Goal: Book appointment/travel/reservation

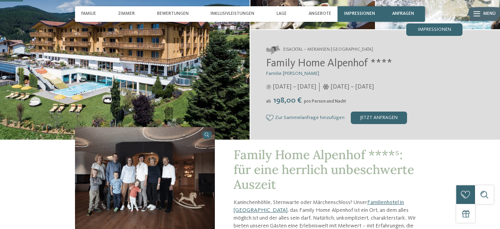
scroll to position [90, 0]
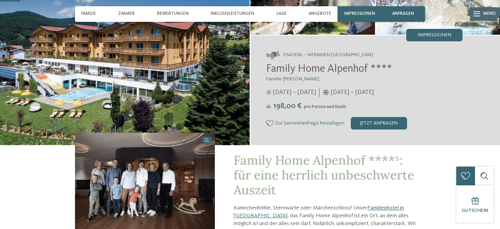
click at [304, 126] on span "Zur Sammelanfrage hinzufügen" at bounding box center [310, 123] width 70 height 5
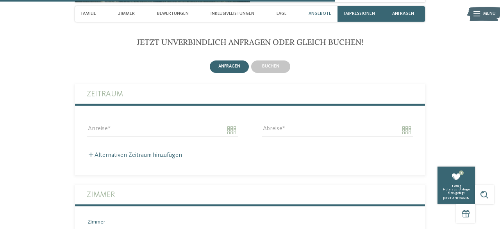
scroll to position [1466, 0]
click at [274, 62] on div "buchen" at bounding box center [270, 67] width 39 height 13
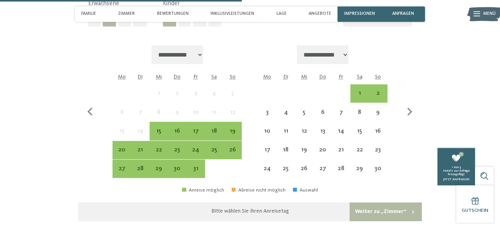
scroll to position [1608, 0]
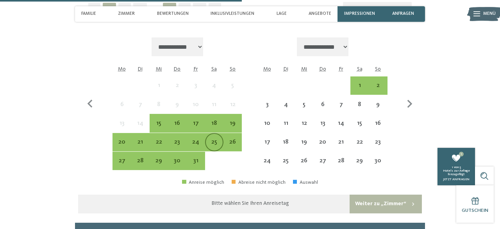
click at [216, 142] on div "25" at bounding box center [214, 147] width 17 height 17
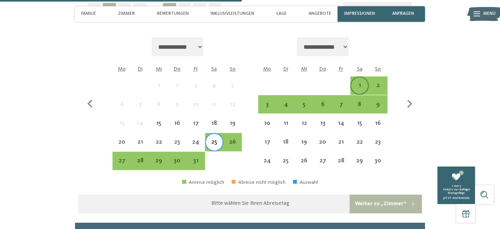
click at [362, 86] on div "1" at bounding box center [359, 90] width 17 height 17
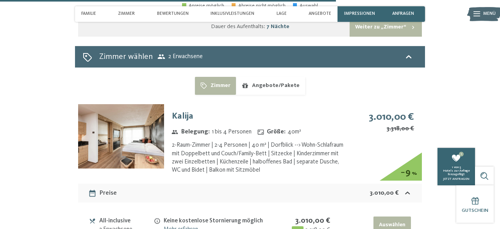
scroll to position [1784, 0]
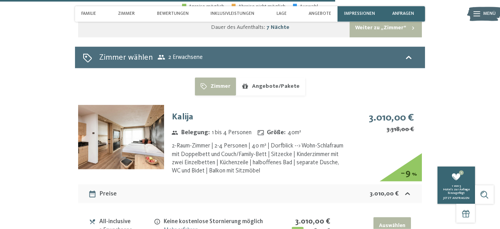
click at [381, 52] on div "Zimmer wählen 2 Erwachsene" at bounding box center [250, 57] width 334 height 11
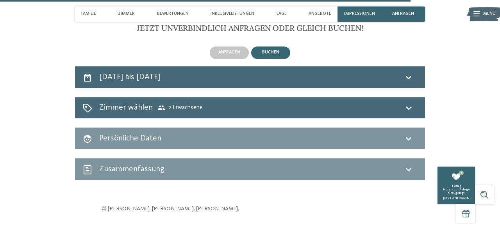
scroll to position [1480, 0]
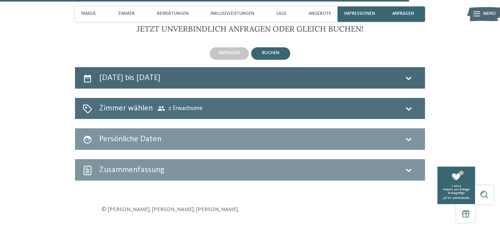
click at [349, 114] on div "Zimmer wählen 2 Erwachsene" at bounding box center [250, 108] width 350 height 21
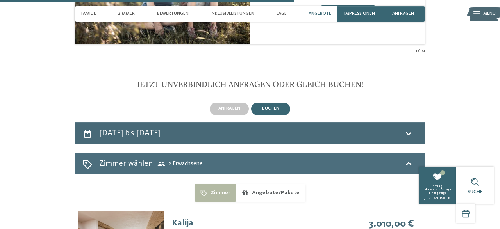
scroll to position [1424, 0]
click at [327, 130] on div "25. Oktober bis 1. November 2025" at bounding box center [250, 133] width 334 height 11
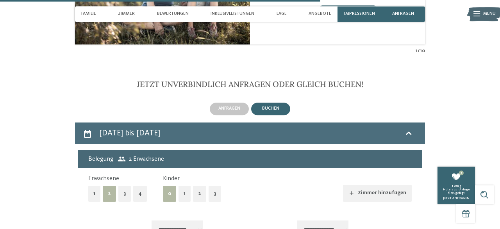
scroll to position [1546, 0]
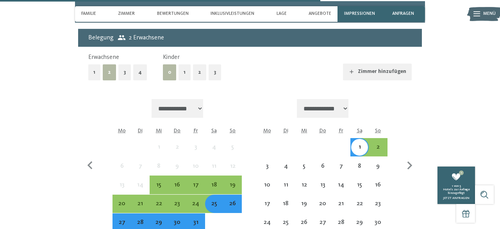
click at [327, 131] on div "Do" at bounding box center [322, 131] width 18 height 14
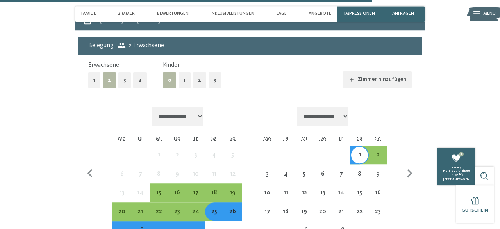
scroll to position [1538, 0]
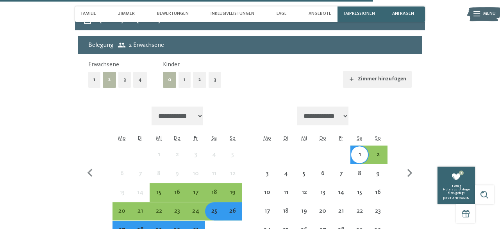
click at [210, 81] on button "3" at bounding box center [215, 80] width 13 height 16
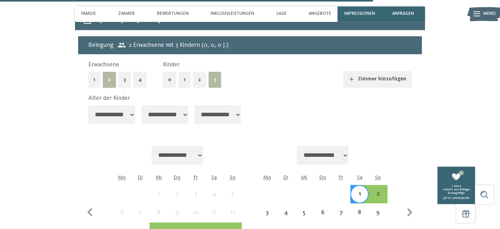
click at [88, 105] on select "**********" at bounding box center [111, 114] width 47 height 19
select select "*"
click option "*******" at bounding box center [0, 0] width 0 height 0
click at [141, 105] on select "**********" at bounding box center [164, 114] width 47 height 19
select select "*"
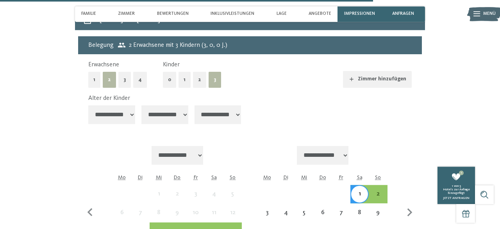
click option "*******" at bounding box center [0, 0] width 0 height 0
click at [195, 105] on select "**********" at bounding box center [218, 114] width 47 height 19
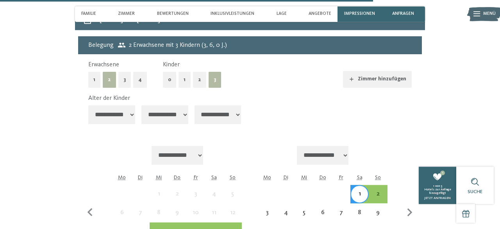
select select "*"
click option "*******" at bounding box center [0, 0] width 0 height 0
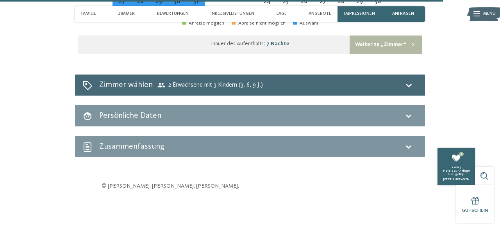
scroll to position [1799, 0]
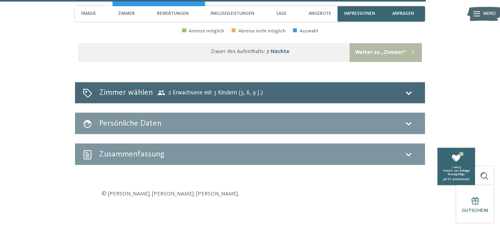
click at [381, 52] on button "Weiter zu „Zimmer“" at bounding box center [386, 52] width 72 height 19
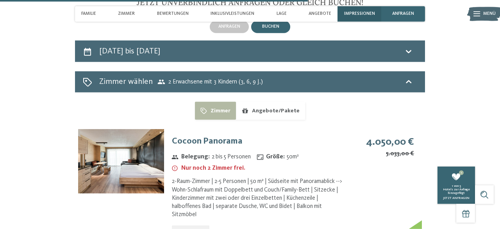
scroll to position [1495, 0]
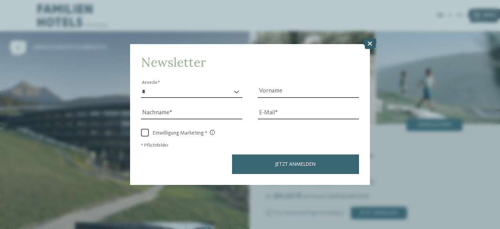
click at [370, 42] on icon at bounding box center [369, 43] width 13 height 11
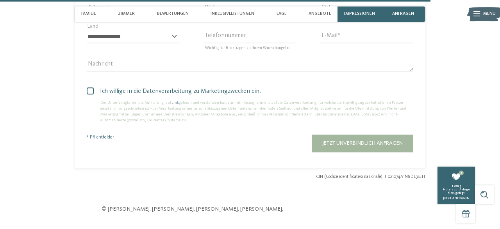
scroll to position [2047, 0]
